Goal: Information Seeking & Learning: Learn about a topic

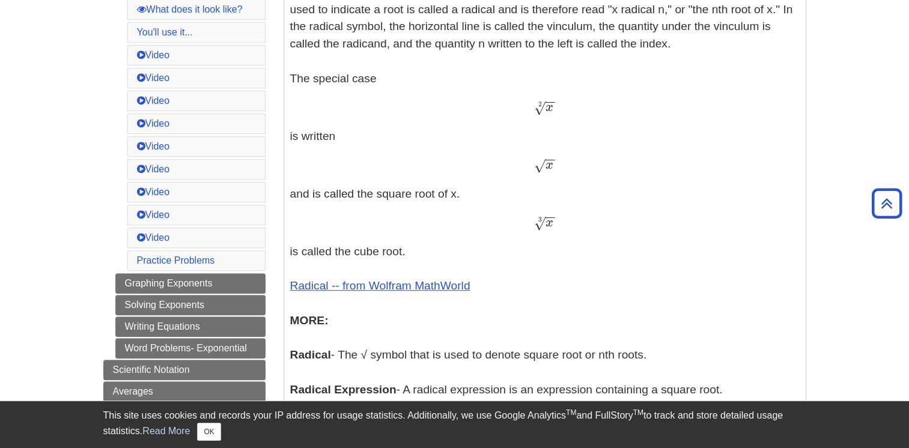
scroll to position [490, 0]
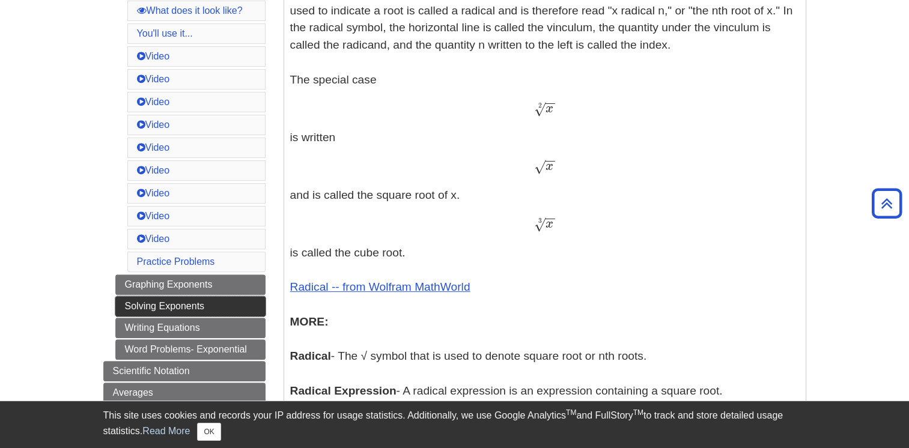
click at [184, 301] on link "Solving Exponents" at bounding box center [190, 306] width 150 height 20
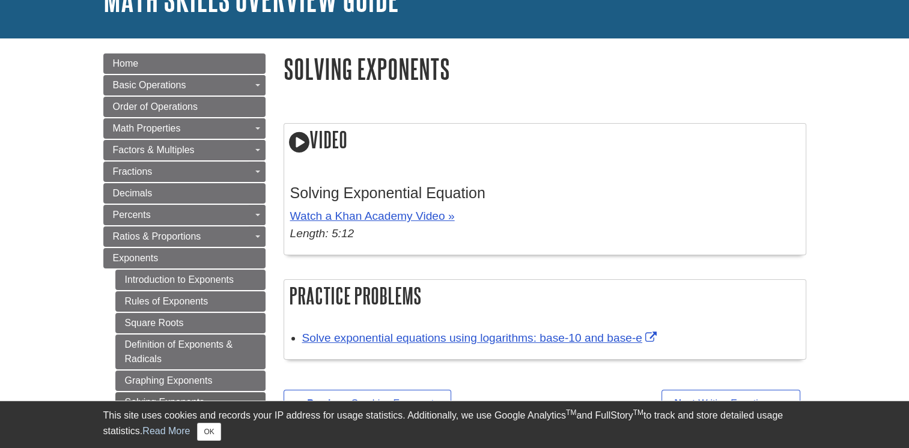
scroll to position [120, 0]
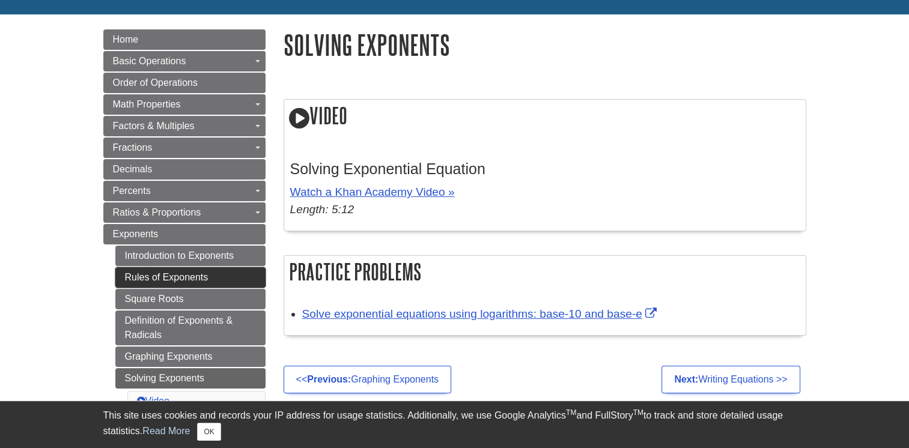
click at [178, 275] on link "Rules of Exponents" at bounding box center [190, 277] width 150 height 20
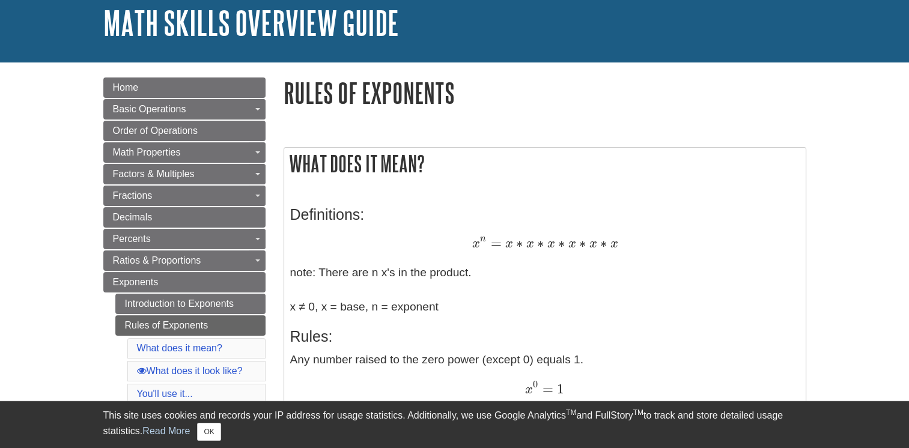
scroll to position [120, 0]
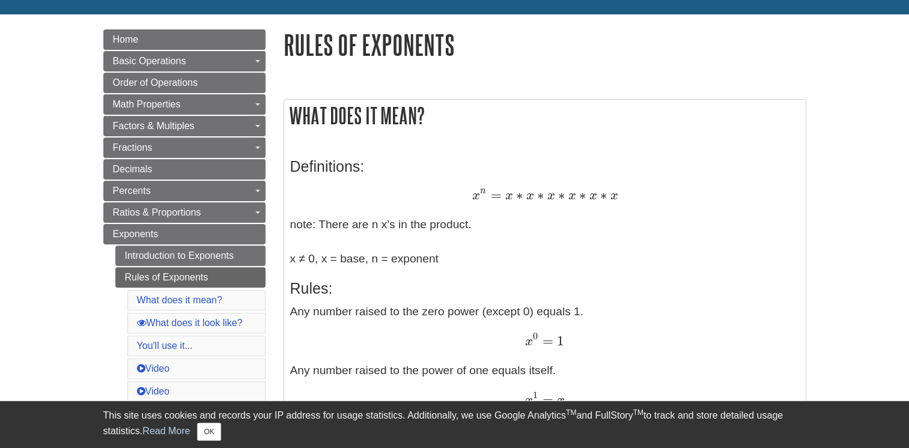
click at [428, 267] on p "x n = x ∗ x ∗ x ∗ x ∗ x ∗ x x n = x ∗ x ∗ x ∗ x ∗ x ∗ x note: There are n x's i…" at bounding box center [545, 228] width 510 height 81
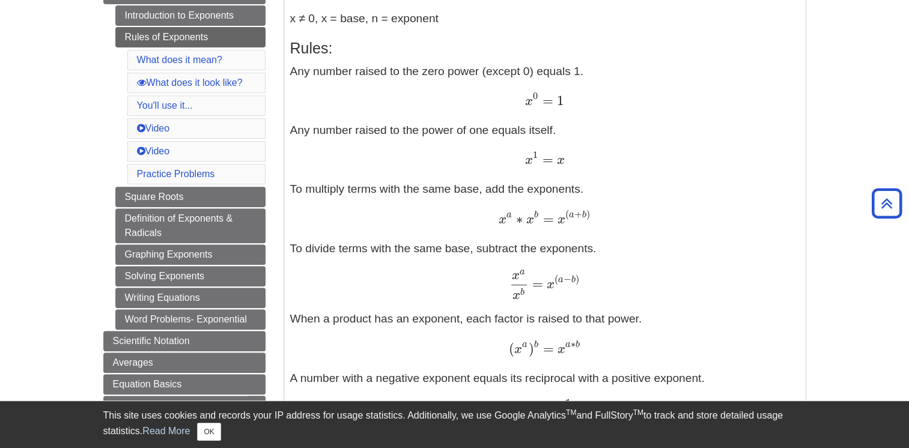
scroll to position [385, 0]
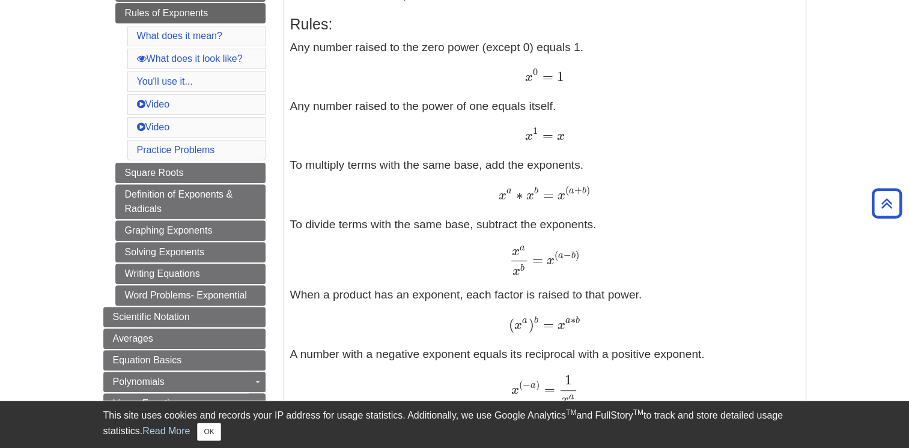
click at [389, 266] on div "x a x b = x ( a − b ) x a x b = x ( a − b )" at bounding box center [545, 260] width 510 height 30
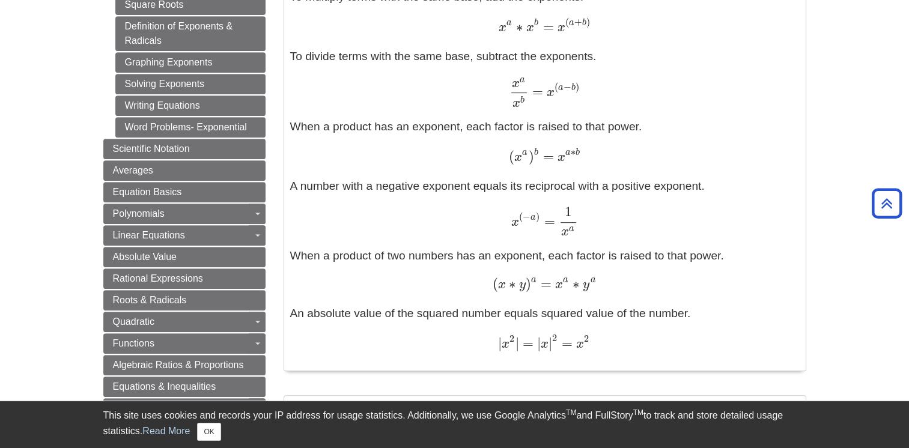
scroll to position [577, 0]
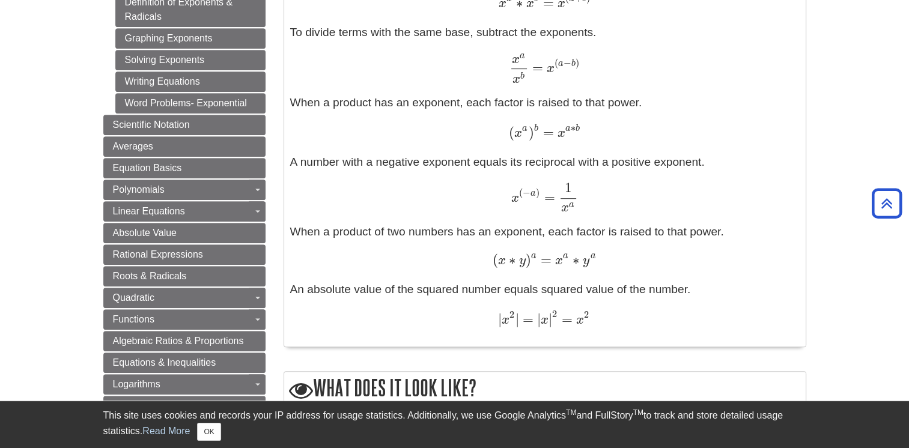
click at [409, 301] on p "Any number raised to the zero power (except 0) equals 1. x 0 = 1 x 0 = 1 Any nu…" at bounding box center [545, 88] width 510 height 483
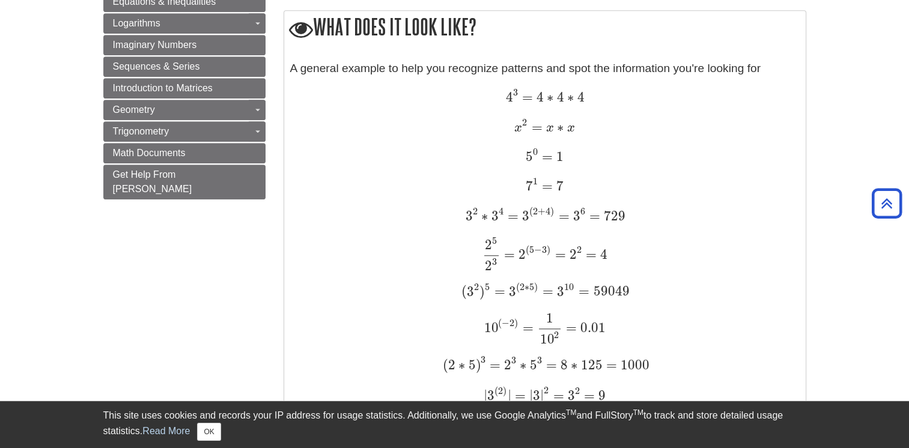
scroll to position [938, 0]
click at [349, 326] on div "10 ( − 2 ) = 1 10 2 = 0.01 10 ( − 2 ) = 1 10 2 = 0.01" at bounding box center [545, 328] width 510 height 31
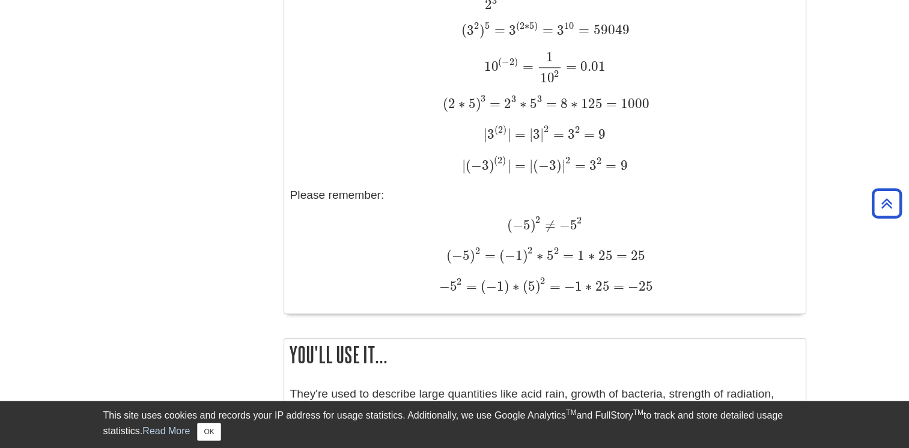
scroll to position [1202, 0]
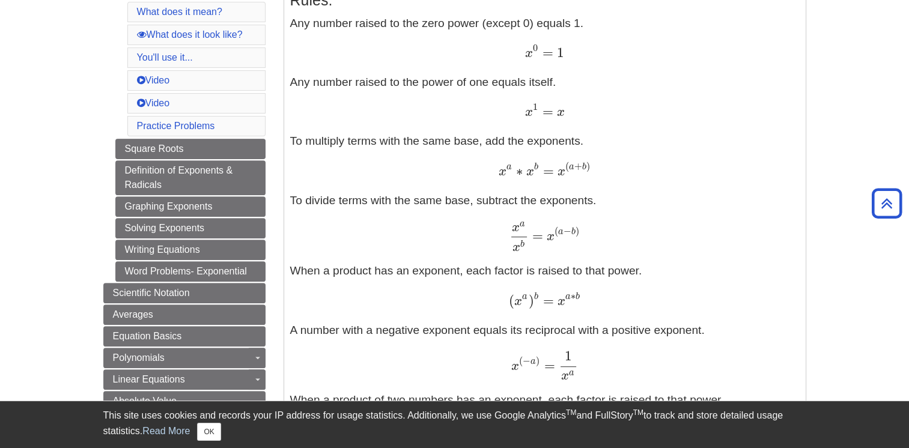
scroll to position [433, 0]
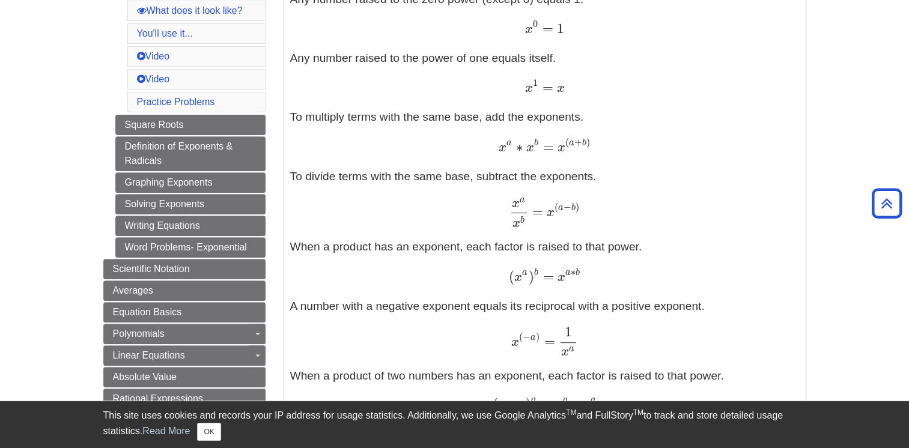
click at [636, 127] on p "Any number raised to the zero power (except 0) equals 1. x 0 = 1 x 0 = 1 Any nu…" at bounding box center [545, 232] width 510 height 483
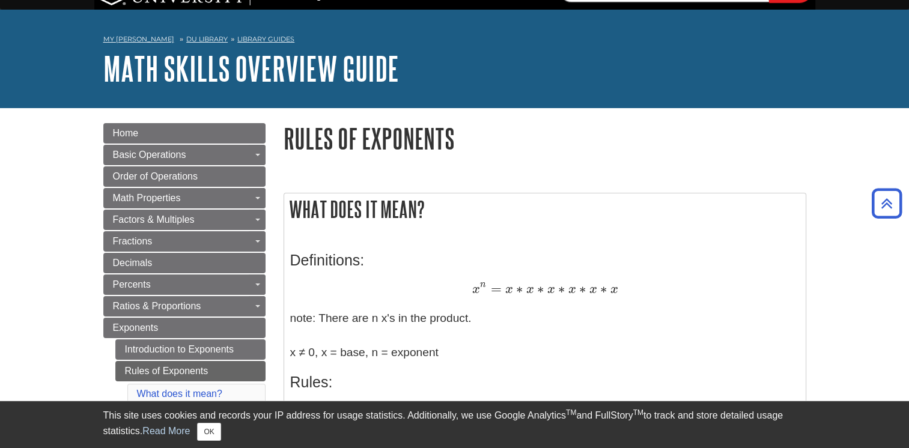
scroll to position [0, 0]
